Goal: Task Accomplishment & Management: Use online tool/utility

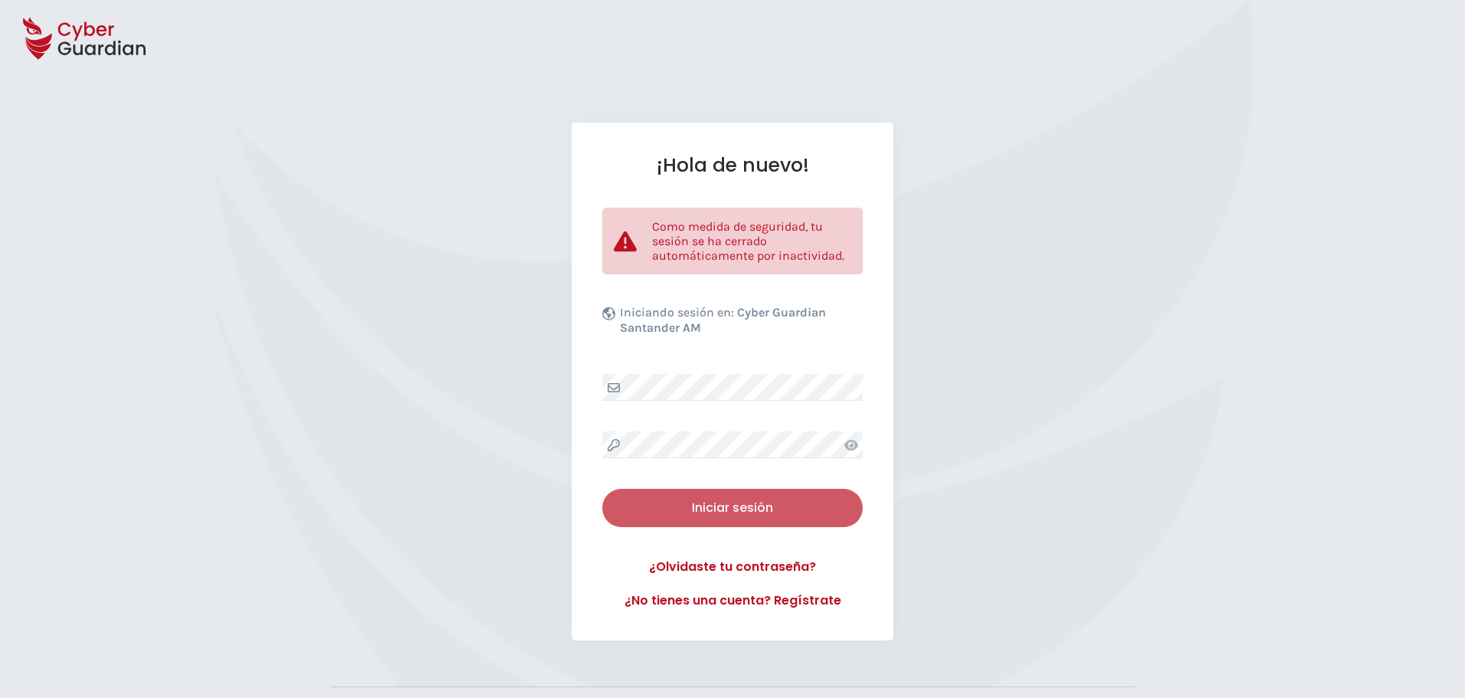
click at [769, 500] on div "Iniciar sesión" at bounding box center [733, 508] width 238 height 18
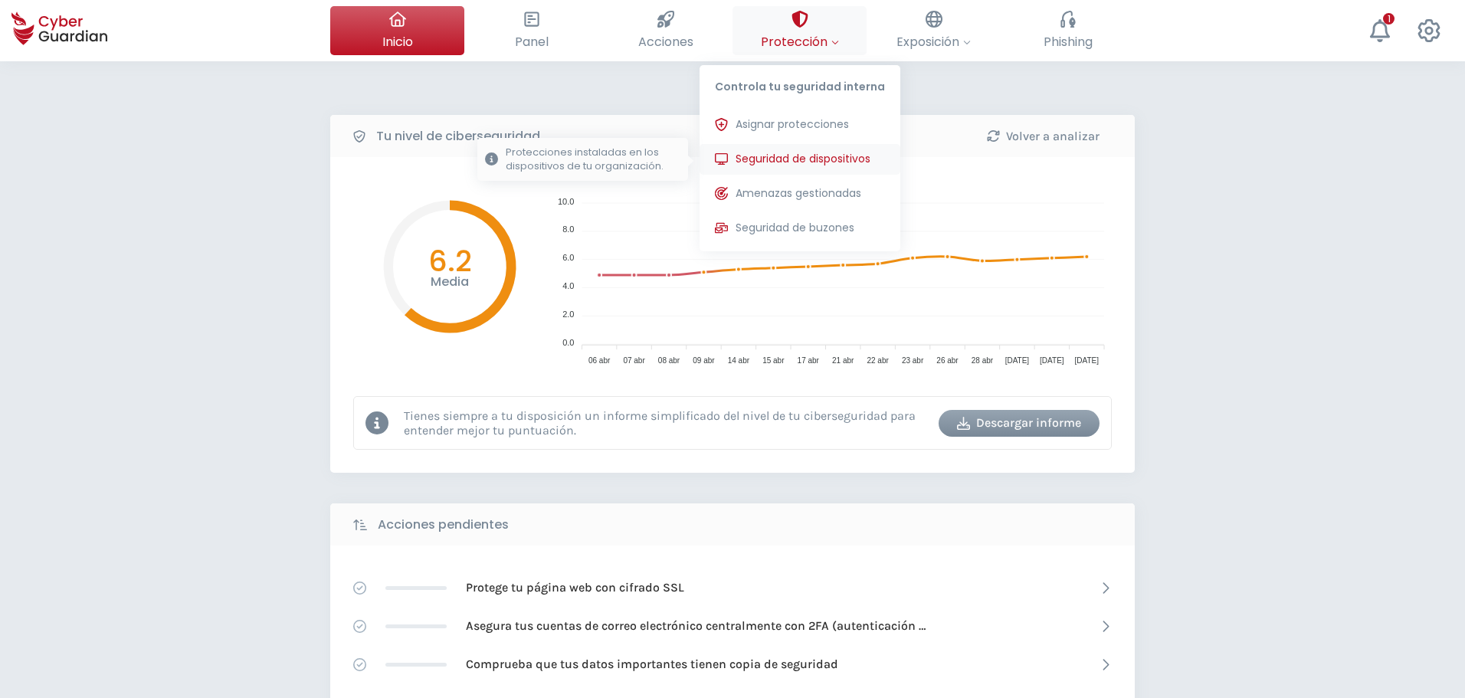
click at [768, 156] on span "Seguridad de dispositivos" at bounding box center [803, 159] width 135 height 16
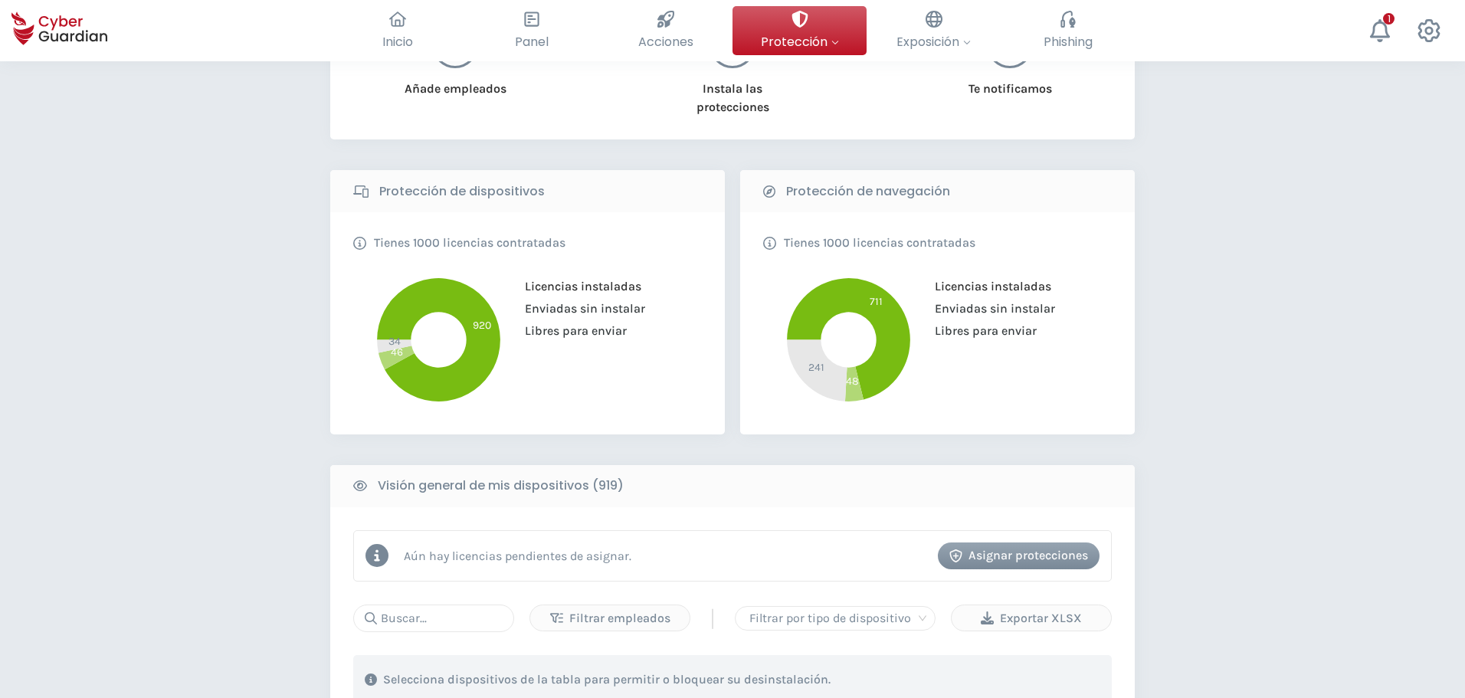
scroll to position [460, 0]
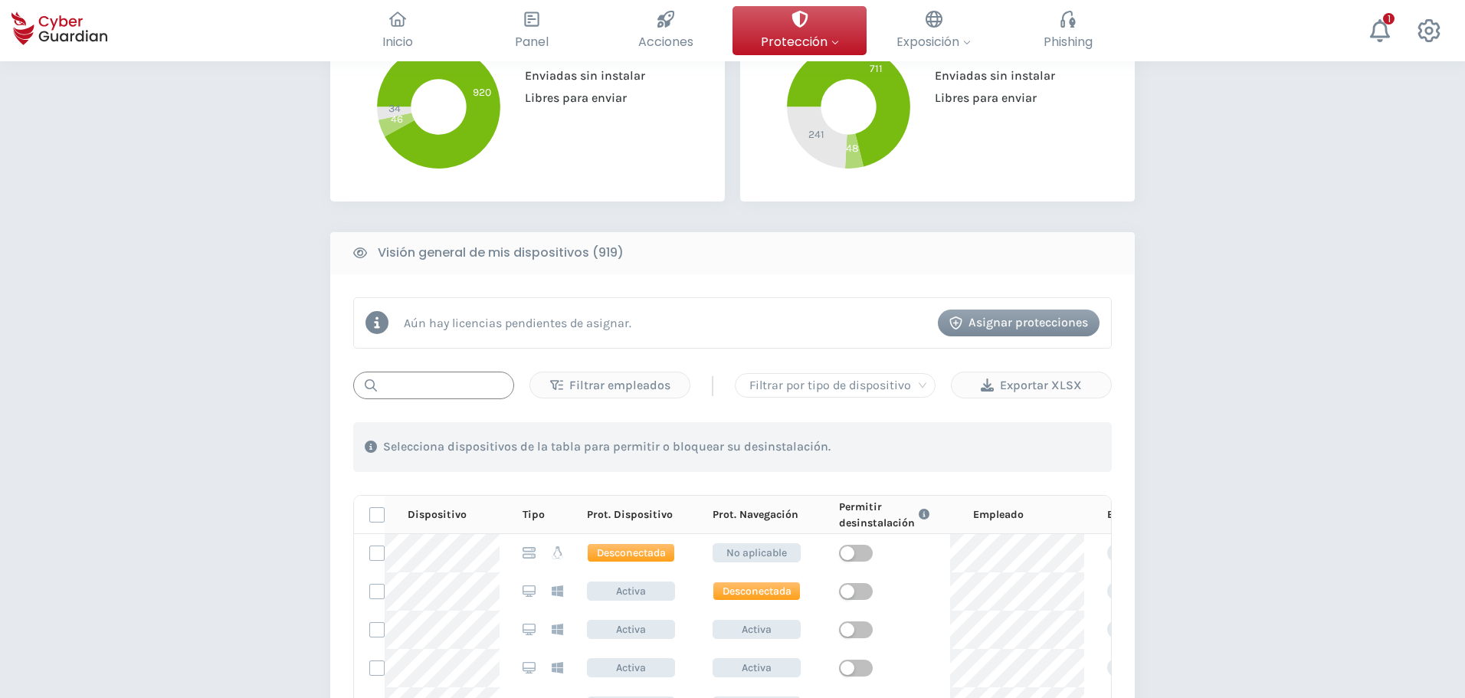
click at [450, 382] on input "text" at bounding box center [433, 386] width 161 height 28
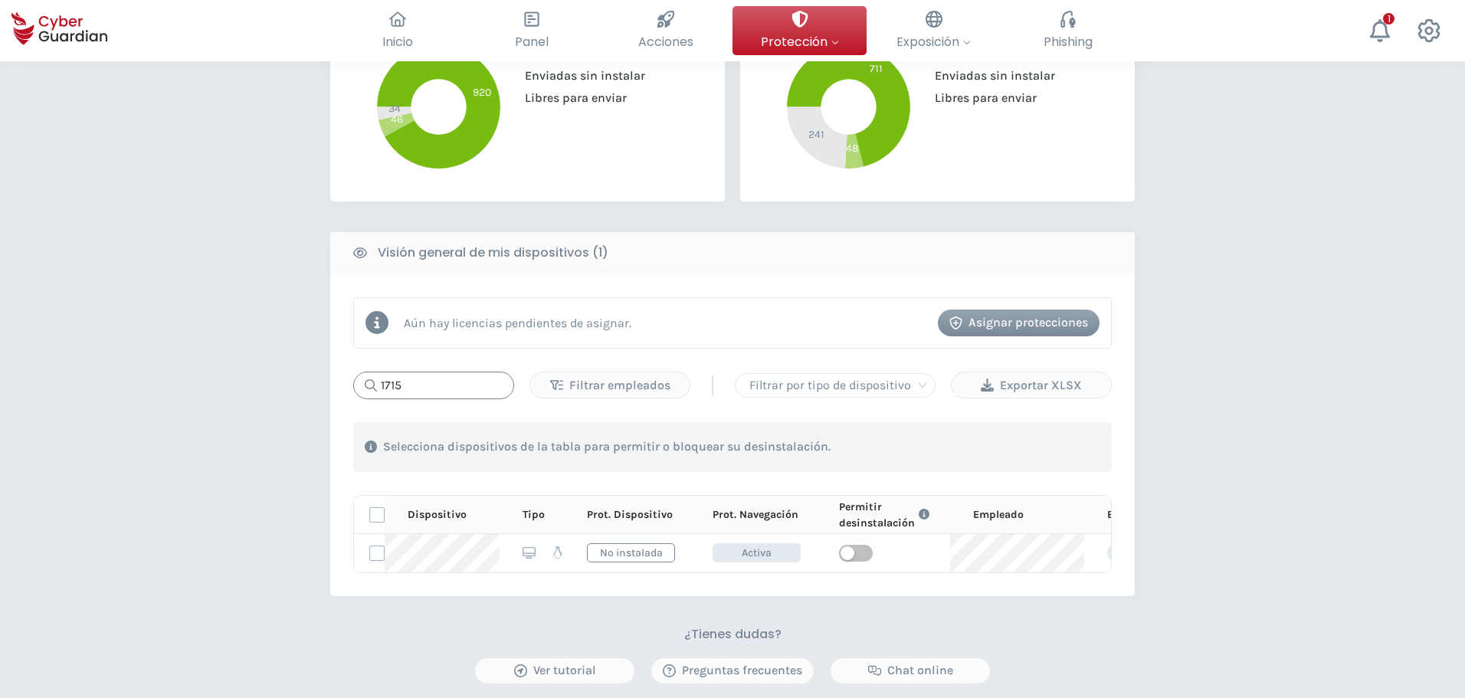
type input "1715"
